Goal: Transaction & Acquisition: Purchase product/service

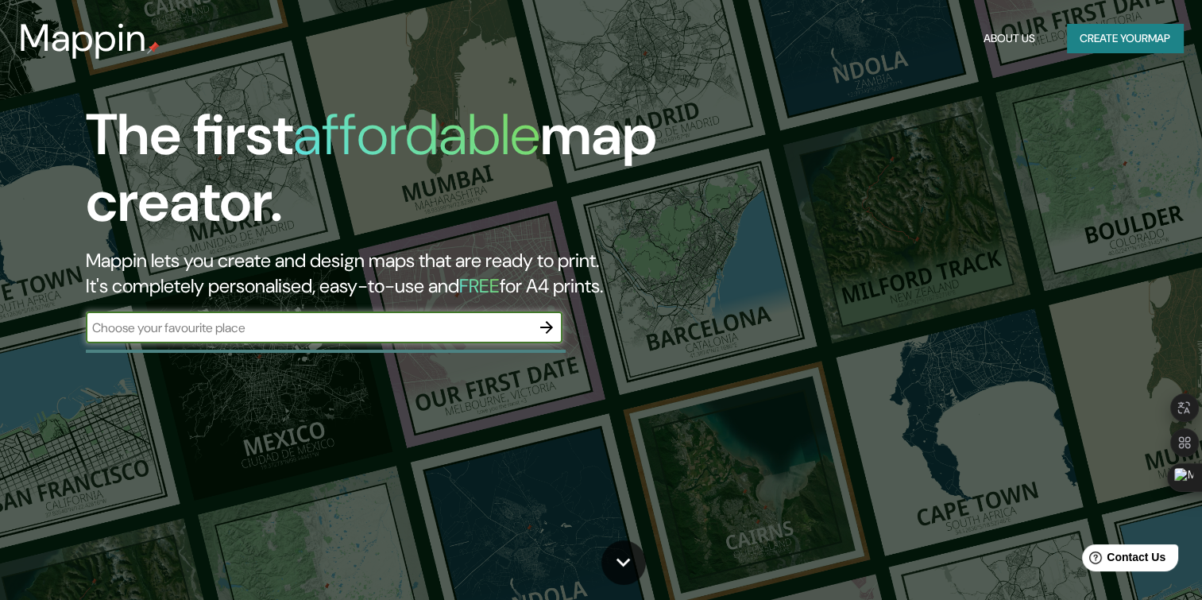
click at [361, 322] on input "text" at bounding box center [308, 328] width 445 height 18
click at [363, 319] on input "text" at bounding box center [308, 328] width 445 height 18
type input "[GEOGRAPHIC_DATA]"
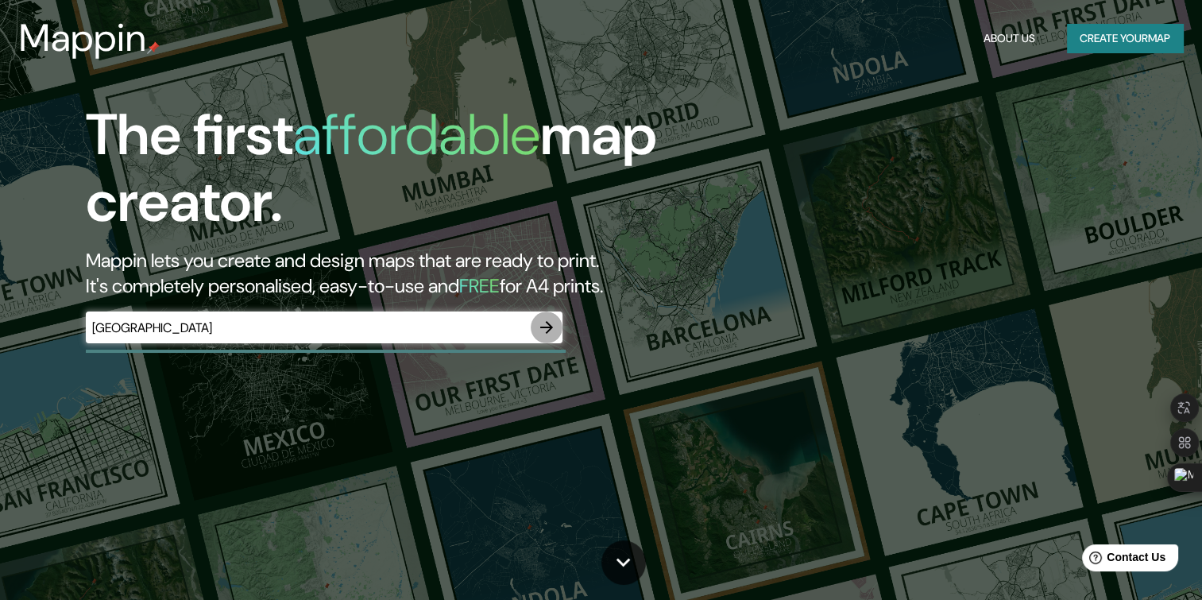
click at [556, 324] on button "button" at bounding box center [547, 327] width 32 height 32
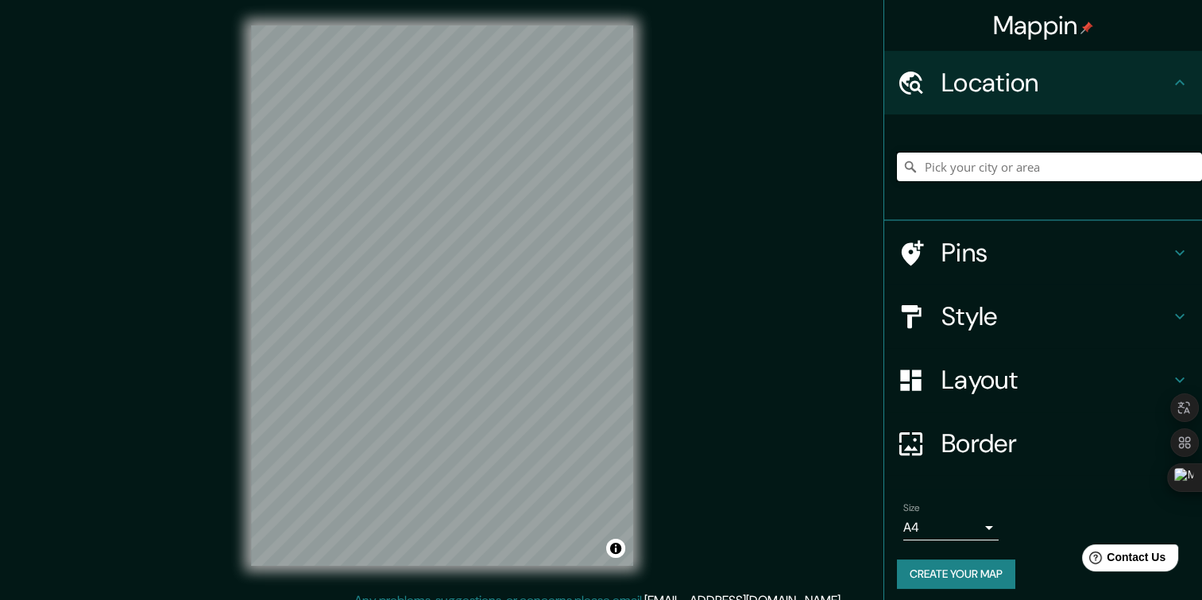
click at [1005, 162] on input "Pick your city or area" at bounding box center [1049, 167] width 305 height 29
type input "C"
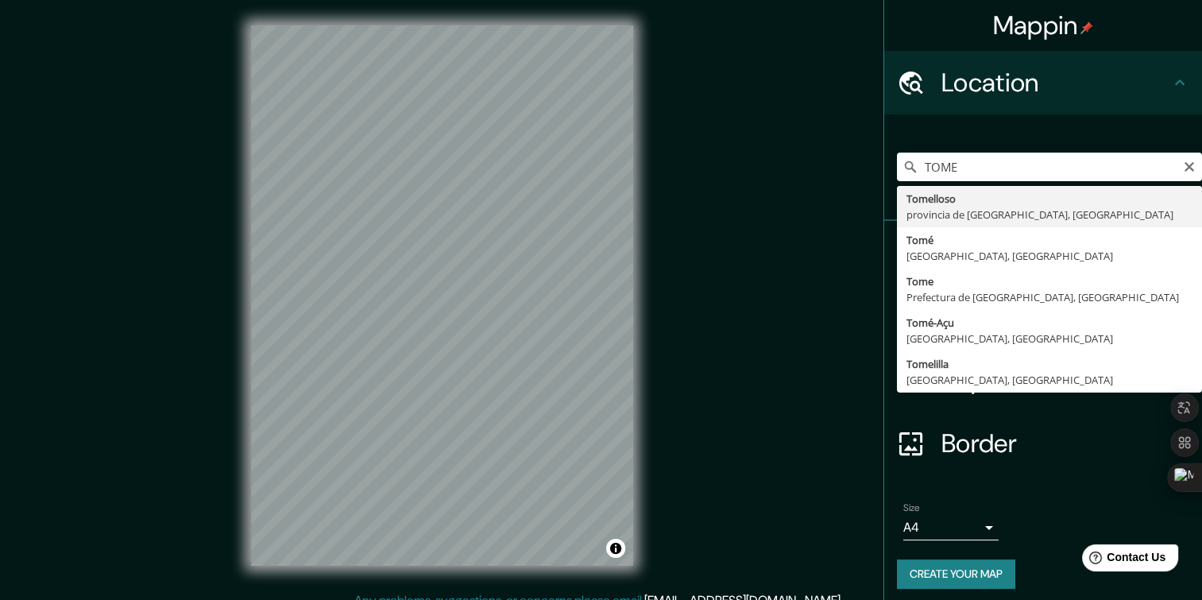
type input "Tomé, [GEOGRAPHIC_DATA], [GEOGRAPHIC_DATA]"
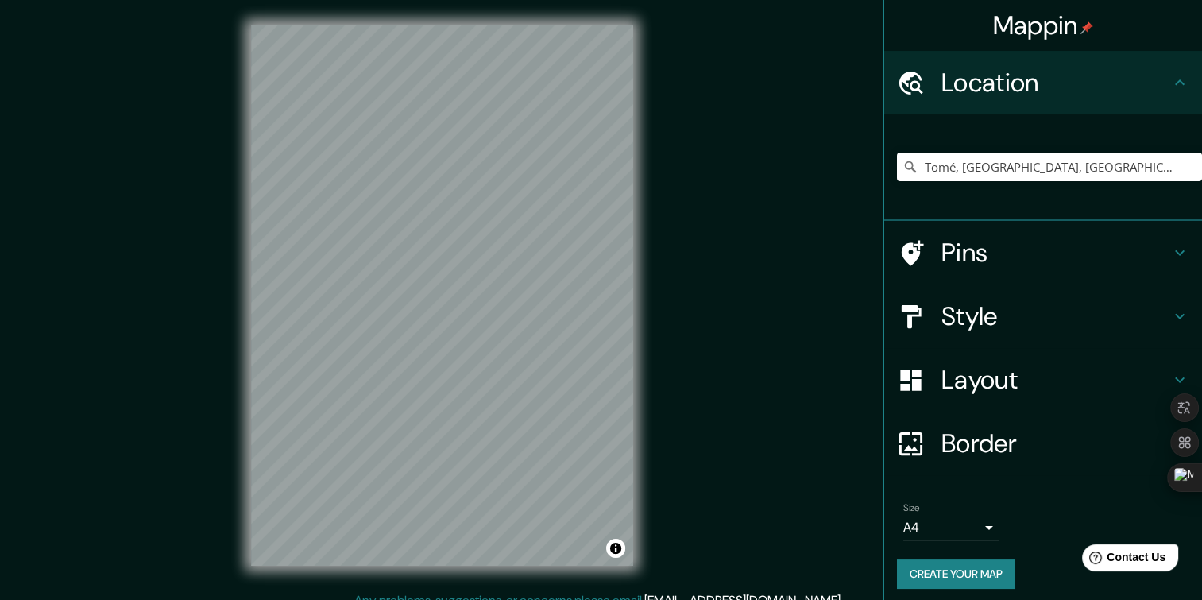
click at [1092, 318] on h4 "Style" at bounding box center [1055, 316] width 229 height 32
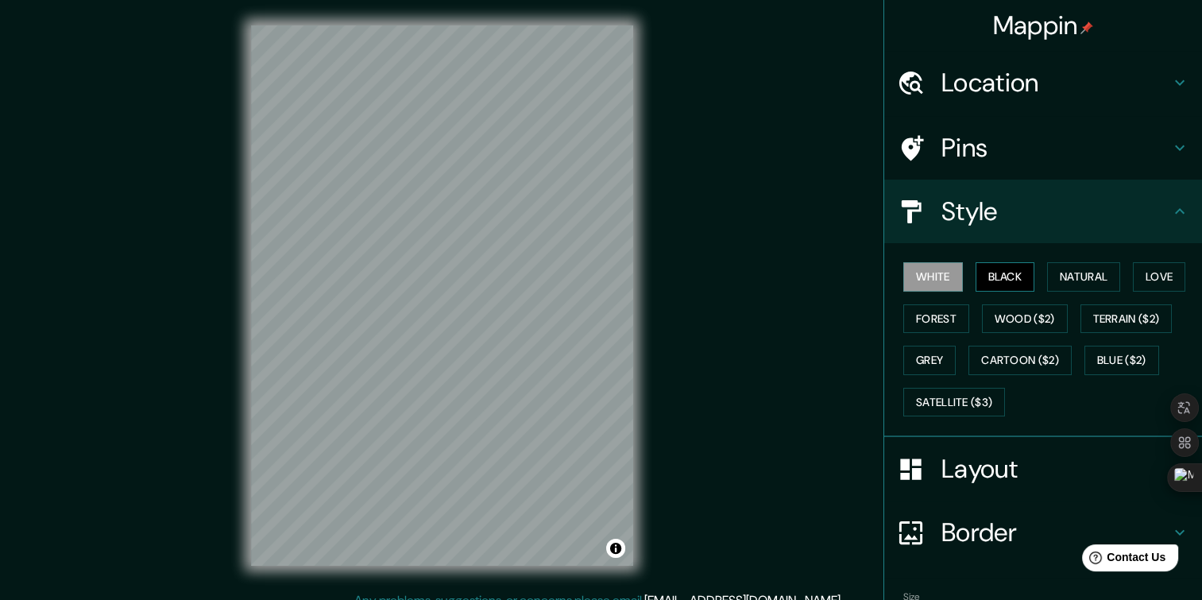
click at [985, 272] on button "Black" at bounding box center [1006, 276] width 60 height 29
click at [1053, 270] on button "Natural" at bounding box center [1083, 276] width 73 height 29
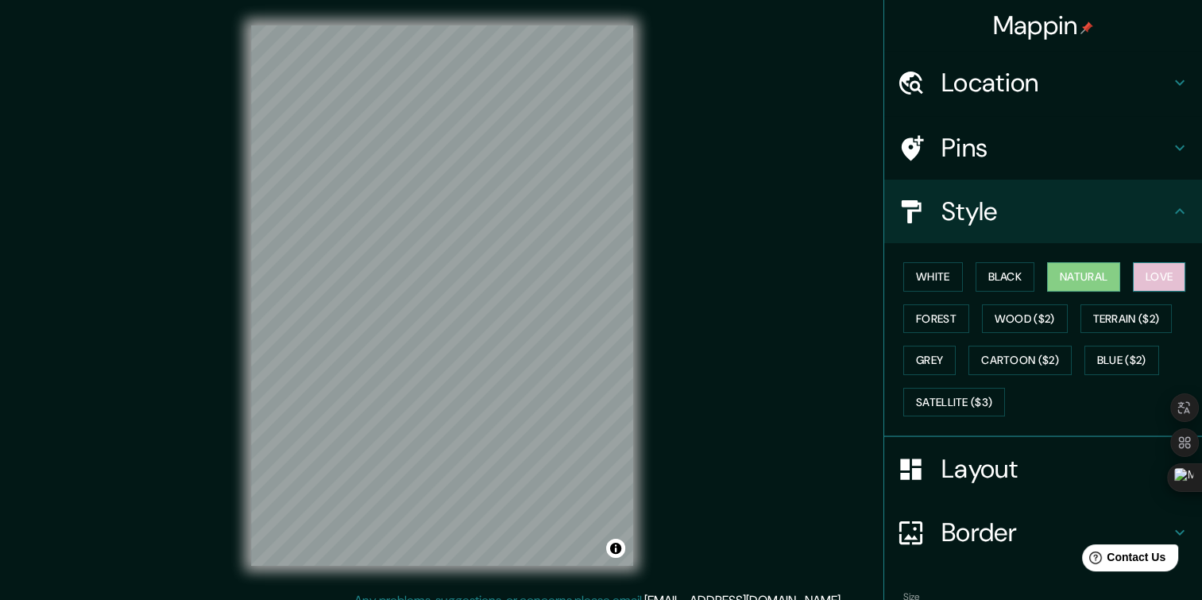
click at [1135, 270] on button "Love" at bounding box center [1159, 276] width 52 height 29
click at [986, 276] on button "Black" at bounding box center [1006, 276] width 60 height 29
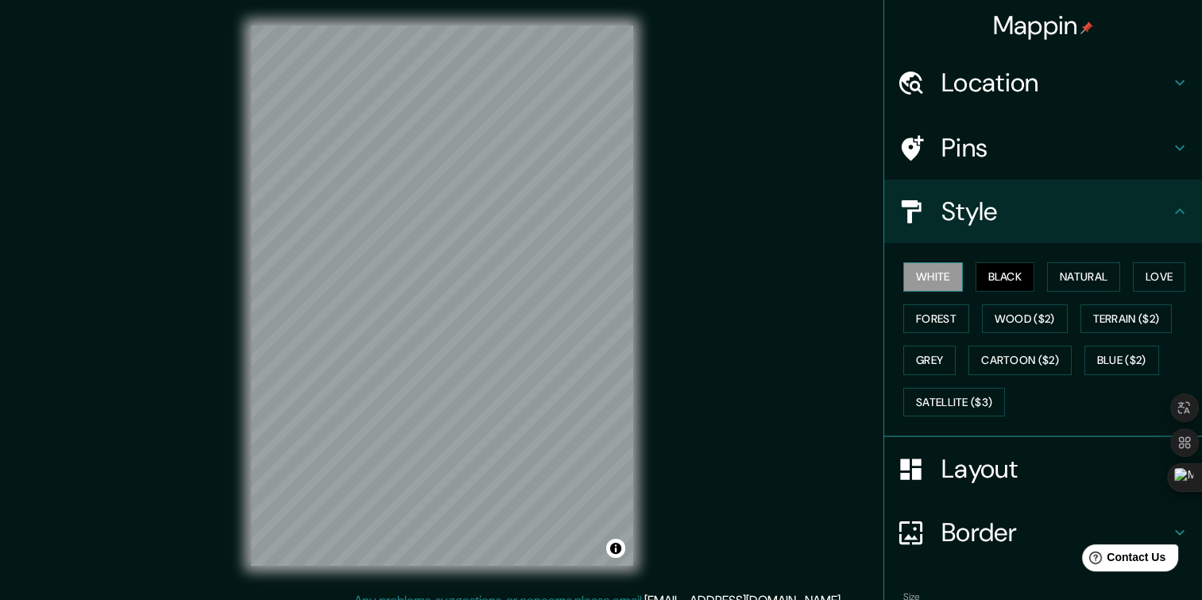
click at [937, 276] on button "White" at bounding box center [933, 276] width 60 height 29
click at [976, 270] on button "Black" at bounding box center [1006, 276] width 60 height 29
click at [950, 273] on button "White" at bounding box center [933, 276] width 60 height 29
click at [957, 391] on button "Satellite ($3)" at bounding box center [954, 402] width 102 height 29
click at [674, 350] on div "Mappin Location [GEOGRAPHIC_DATA], [GEOGRAPHIC_DATA], [GEOGRAPHIC_DATA] Pins St…" at bounding box center [601, 308] width 1202 height 616
